Goal: Communication & Community: Share content

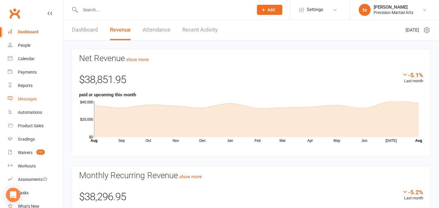
click at [32, 101] on div "Messages" at bounding box center [27, 99] width 19 height 5
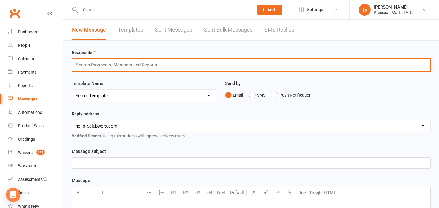
click at [105, 68] on input "text" at bounding box center [119, 65] width 87 height 8
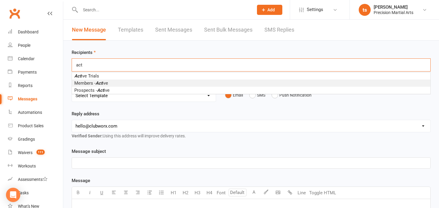
type input "act"
click at [106, 84] on span "Members - Act ive" at bounding box center [91, 83] width 34 height 5
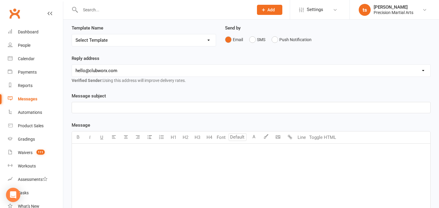
scroll to position [59, 0]
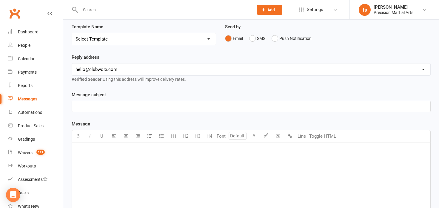
click at [121, 162] on div "﻿" at bounding box center [251, 188] width 359 height 90
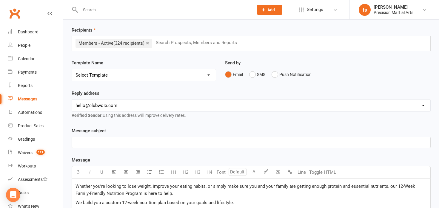
scroll to position [28, 0]
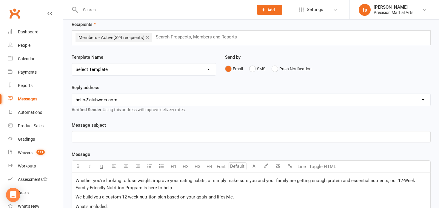
click at [127, 135] on p "﻿" at bounding box center [251, 136] width 351 height 7
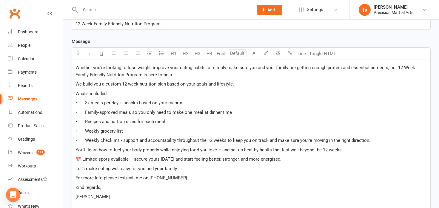
scroll to position [147, 0]
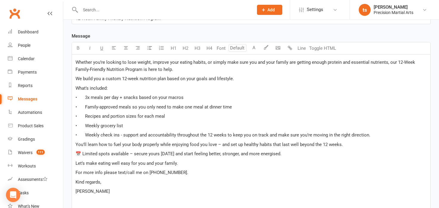
click at [76, 64] on span "Whether you’re looking to lose weight, improve your eating habits, or simply ma…" at bounding box center [246, 66] width 341 height 13
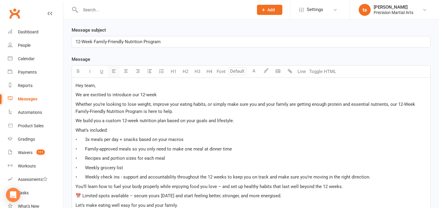
scroll to position [128, 0]
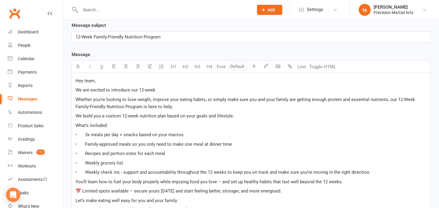
click at [159, 91] on p "We are excited to introduce our 12-week" at bounding box center [251, 90] width 351 height 7
drag, startPoint x: 75, startPoint y: 99, endPoint x: 91, endPoint y: 99, distance: 16.4
click at [75, 99] on div "Hey team, We are excited to introduce our 12-week nutrition program! Whether yo…" at bounding box center [251, 159] width 359 height 173
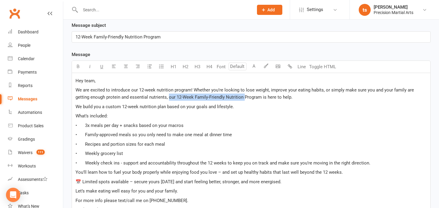
drag, startPoint x: 230, startPoint y: 97, endPoint x: 155, endPoint y: 99, distance: 74.9
click at [155, 99] on span "We are excited to introduce our 12-week nutrition program! Whether you’re looki…" at bounding box center [246, 93] width 340 height 13
click at [255, 111] on div "Hey team, We are excited to introduce our 12-week nutrition program! Whether yo…" at bounding box center [251, 155] width 359 height 164
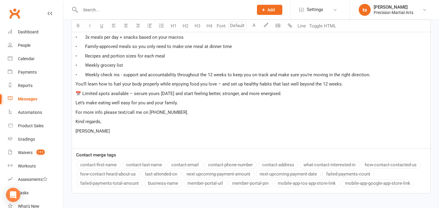
scroll to position [216, 0]
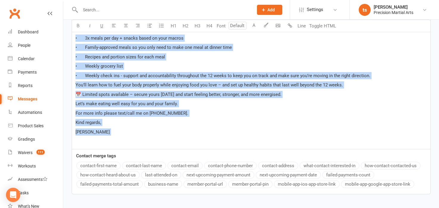
drag, startPoint x: 129, startPoint y: 136, endPoint x: 102, endPoint y: 55, distance: 85.4
click at [81, 34] on div "Hey team, We are excited to introduce our 12-week nutrition program! Whether yo…" at bounding box center [251, 68] width 359 height 164
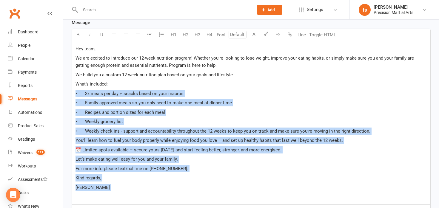
scroll to position [161, 0]
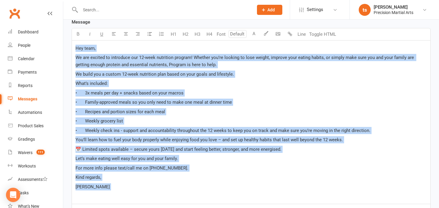
drag, startPoint x: 78, startPoint y: 48, endPoint x: 123, endPoint y: 197, distance: 155.5
click at [124, 199] on div "Hey team, We are excited to introduce our 12-week nutrition program! Whether yo…" at bounding box center [251, 123] width 359 height 164
copy div "Hey team, We are excited to introduce our 12-week nutrition program! Whether yo…"
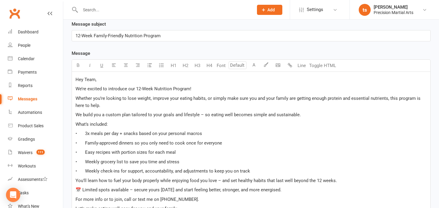
scroll to position [129, 0]
drag, startPoint x: 197, startPoint y: 89, endPoint x: 135, endPoint y: 91, distance: 62.7
click at [135, 90] on p "We’re excited to introduce our 12-Week Nutrition Program!" at bounding box center [251, 89] width 351 height 7
click at [139, 110] on div "Hey Team, We’re excited to introduce our 12-Week Nutrition Program! Whether you…" at bounding box center [251, 163] width 359 height 182
drag, startPoint x: 116, startPoint y: 126, endPoint x: 70, endPoint y: 124, distance: 46.0
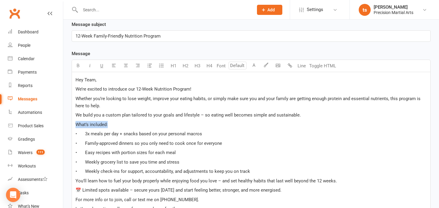
click at [70, 124] on div "Message subject 12-Week Family-Friendly Nutrition Program Message U H1 H2 H3 H4…" at bounding box center [251, 164] width 368 height 287
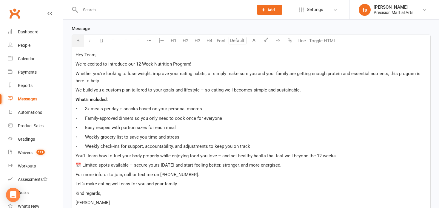
scroll to position [176, 0]
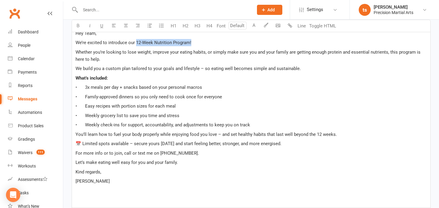
drag, startPoint x: 198, startPoint y: 44, endPoint x: 136, endPoint y: 42, distance: 62.7
click at [136, 42] on p "We’re excited to introduce our 12-Week Nutrition Program!" at bounding box center [251, 42] width 351 height 7
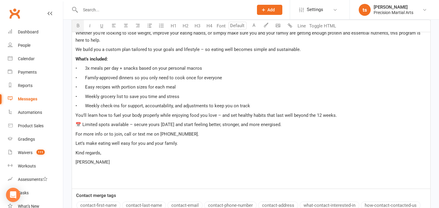
scroll to position [196, 0]
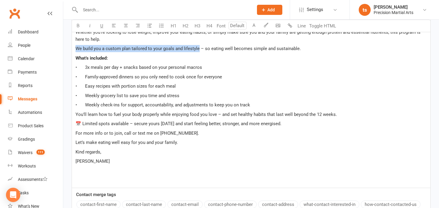
drag, startPoint x: 198, startPoint y: 48, endPoint x: 75, endPoint y: 47, distance: 123.3
click at [73, 46] on div "Hey Team, We’re excited to introduce our 12-Week Nutrition Program! Whether you…" at bounding box center [251, 97] width 359 height 182
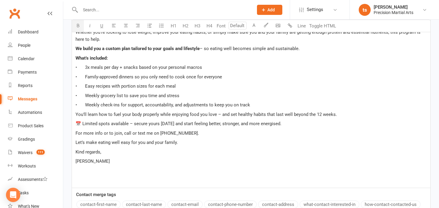
click at [116, 58] on p "What’s included:" at bounding box center [251, 58] width 351 height 7
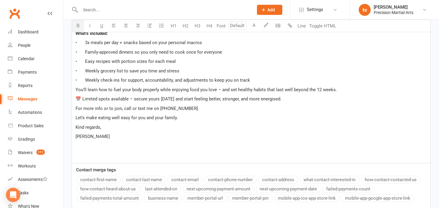
scroll to position [224, 0]
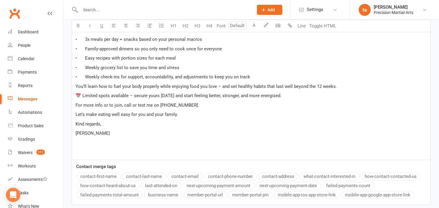
click at [258, 78] on p "• Weekly check-ins for support, accountability, and adjustments to keep you on …" at bounding box center [251, 76] width 351 height 7
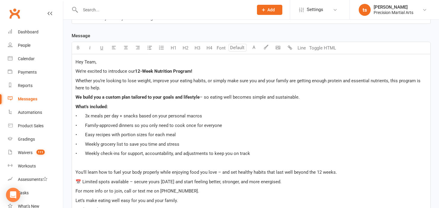
scroll to position [147, 0]
click at [130, 90] on p "Whether you’re looking to lose weight, improve your eating habits, or simply ma…" at bounding box center [251, 84] width 351 height 14
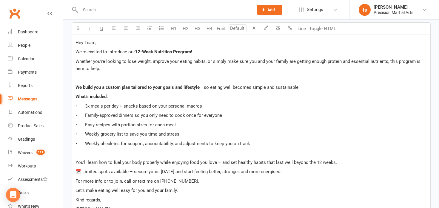
scroll to position [167, 0]
drag, startPoint x: 110, startPoint y: 44, endPoint x: 109, endPoint y: 47, distance: 3.3
click at [110, 44] on p "Hey Team," at bounding box center [251, 42] width 351 height 7
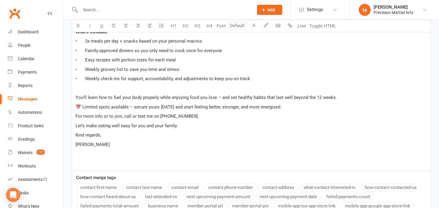
scroll to position [251, 0]
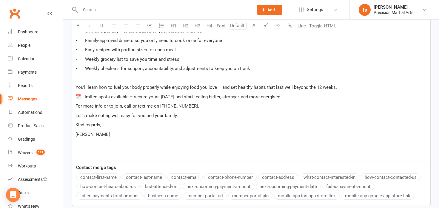
click at [299, 97] on p "📅 Limited spots available – secure yours today and start feeling better, strong…" at bounding box center [251, 96] width 351 height 7
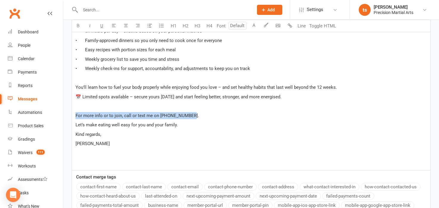
drag, startPoint x: 194, startPoint y: 114, endPoint x: 75, endPoint y: 111, distance: 119.5
click at [75, 111] on div "Hey Team, ﻿ We’re excited to introduce our 12-Week Nutrition Program! Whether y…" at bounding box center [251, 60] width 359 height 220
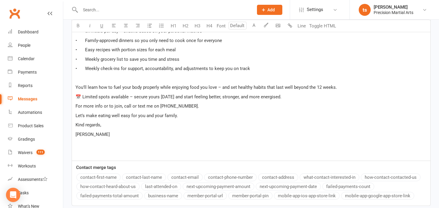
click at [213, 108] on p "For more info or to join, call or text me on 0421 948 933." at bounding box center [251, 106] width 351 height 7
click at [290, 97] on p "📅 Limited spots available – secure yours today and start feeling better, strong…" at bounding box center [251, 96] width 351 height 7
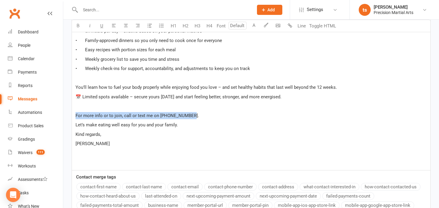
drag, startPoint x: 148, startPoint y: 116, endPoint x: 68, endPoint y: 116, distance: 80.0
click at [68, 116] on div "Message subject 12-Week Family-Friendly Nutrition Program Message U H1 H2 H3 H4…" at bounding box center [251, 61] width 368 height 325
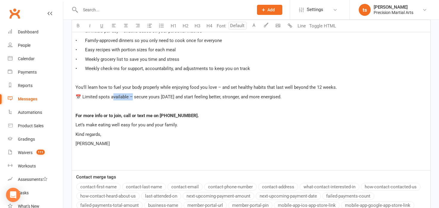
drag, startPoint x: 131, startPoint y: 97, endPoint x: 113, endPoint y: 96, distance: 18.0
click at [113, 96] on span "📅 Limited spots available – secure yours today and start feeling better, strong…" at bounding box center [179, 96] width 206 height 5
drag, startPoint x: 131, startPoint y: 102, endPoint x: 127, endPoint y: 98, distance: 5.9
click at [131, 102] on div "Hey Team, ﻿ We’re excited to introduce our 12-Week Nutrition Program! Whether y…" at bounding box center [251, 60] width 359 height 220
drag, startPoint x: 129, startPoint y: 97, endPoint x: 82, endPoint y: 96, distance: 46.6
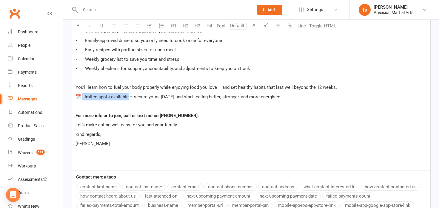
click at [82, 96] on span "📅 Limited spots available – secure yours today and start feeling better, strong…" at bounding box center [179, 96] width 206 height 5
click at [209, 114] on p "For more info or to join, call or text me on 0421 948 933." at bounding box center [251, 115] width 351 height 7
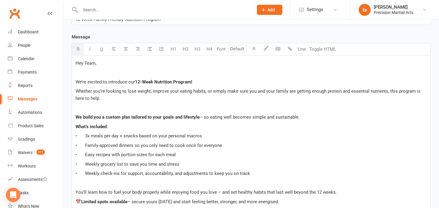
scroll to position [155, 0]
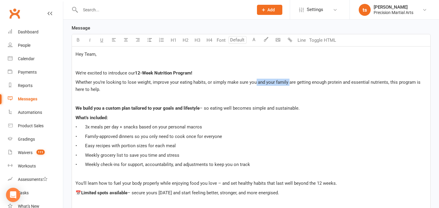
drag, startPoint x: 287, startPoint y: 83, endPoint x: 254, endPoint y: 82, distance: 32.8
click at [254, 82] on span "Whether you’re looking to lose weight, improve your eating habits, or simply ma…" at bounding box center [249, 86] width 346 height 13
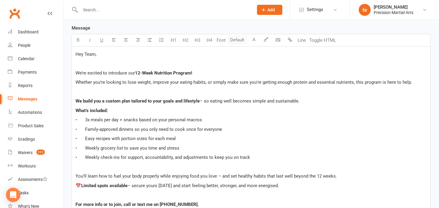
click at [287, 95] on div "Hey Team, ﻿ We’re excited to introduce our 12-Week Nutrition Program! Whether y…" at bounding box center [251, 153] width 359 height 213
click at [102, 96] on div "Hey Team, ﻿ We’re excited to introduce our 12-Week Nutrition Program! Whether y…" at bounding box center [251, 153] width 359 height 213
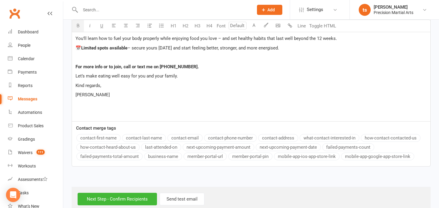
scroll to position [304, 0]
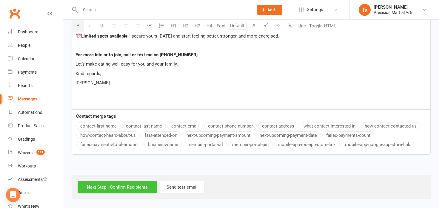
click at [136, 193] on input "Next Step - Confirm Recipients" at bounding box center [117, 187] width 79 height 13
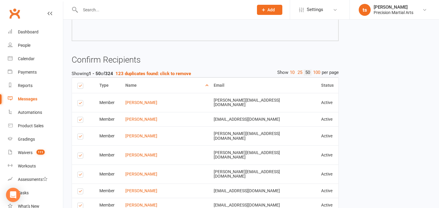
scroll to position [246, 0]
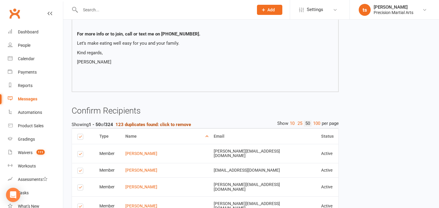
click at [175, 123] on strong "123 duplicates found: click to remove" at bounding box center [154, 124] width 76 height 5
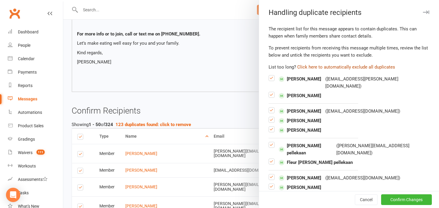
click at [358, 66] on button "Click here to automatically exclude all duplicates" at bounding box center [346, 67] width 98 height 7
click at [406, 200] on button "Confirm Changes" at bounding box center [406, 200] width 51 height 11
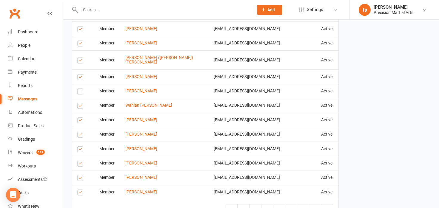
scroll to position [964, 0]
